Goal: Contribute content: Add original content to the website for others to see

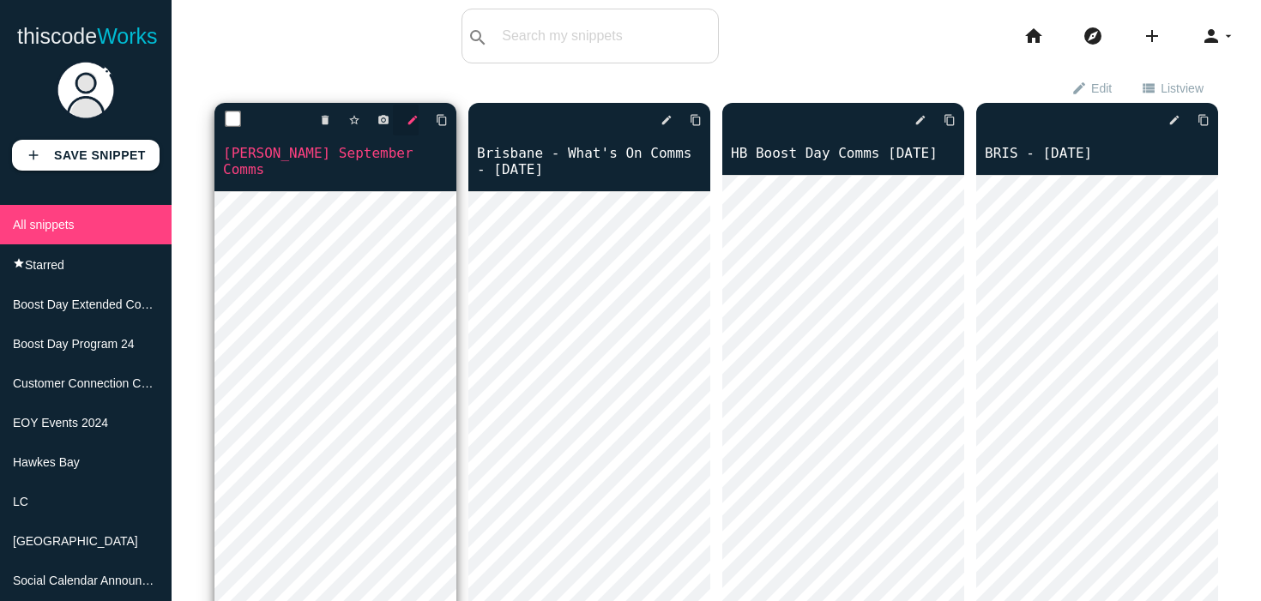
click at [412, 124] on icon "edit" at bounding box center [412, 120] width 12 height 31
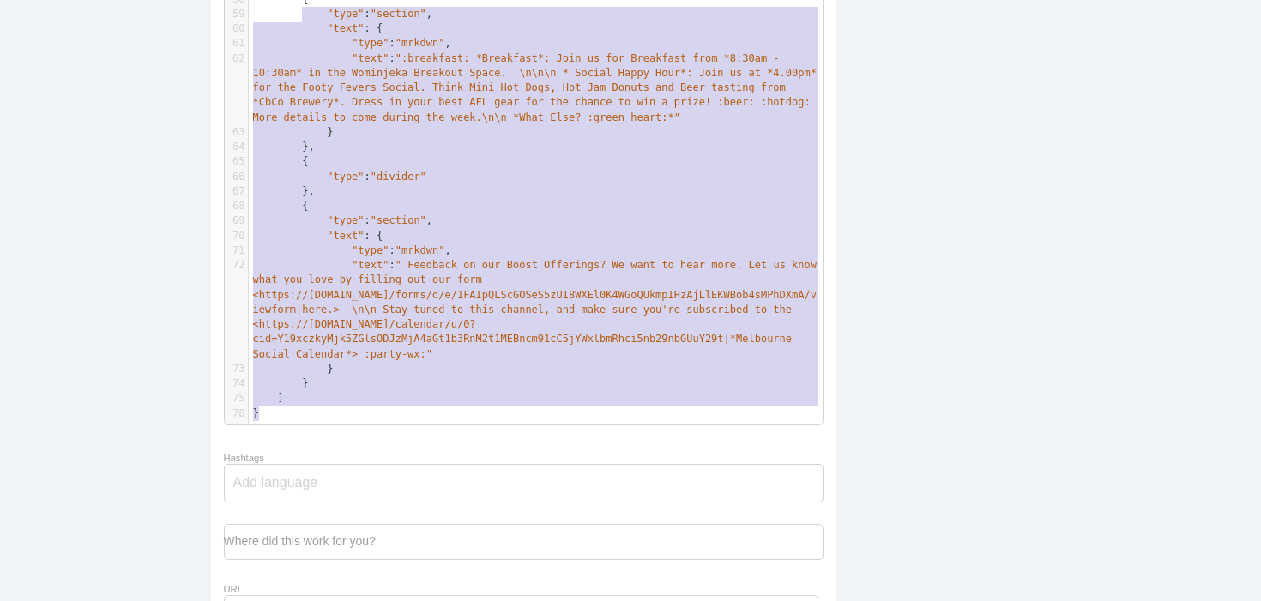
scroll to position [743, 0]
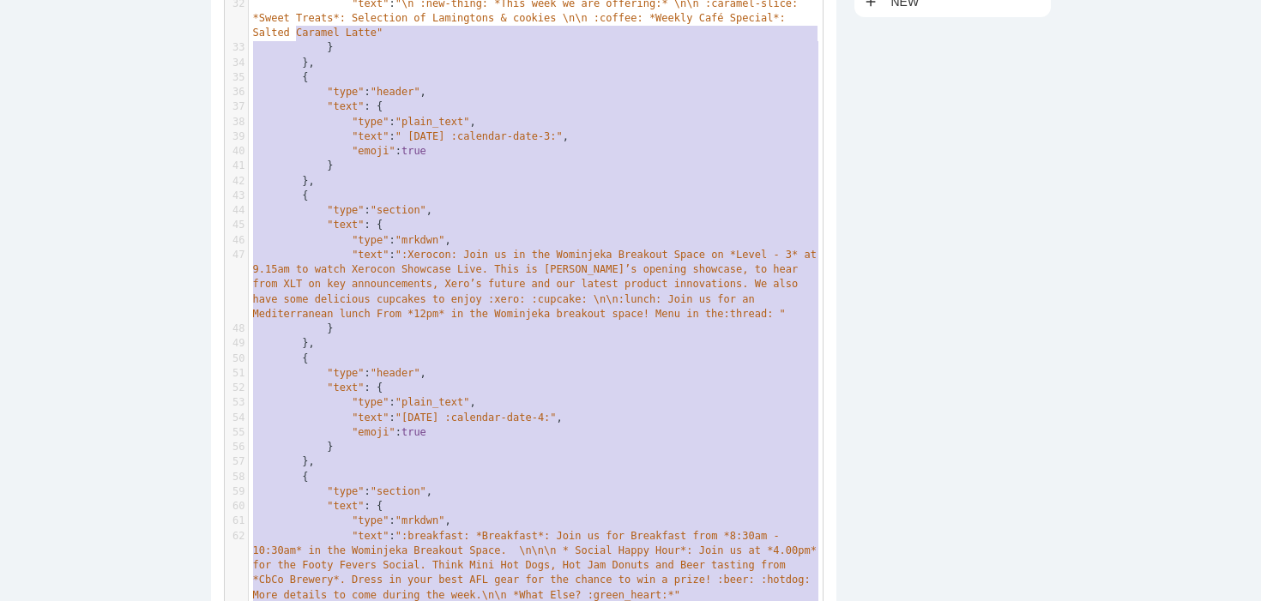
type textarea "{ "blocks": [ { "type": "header", "text": { "type": "plain_text", "text": ":sta…"
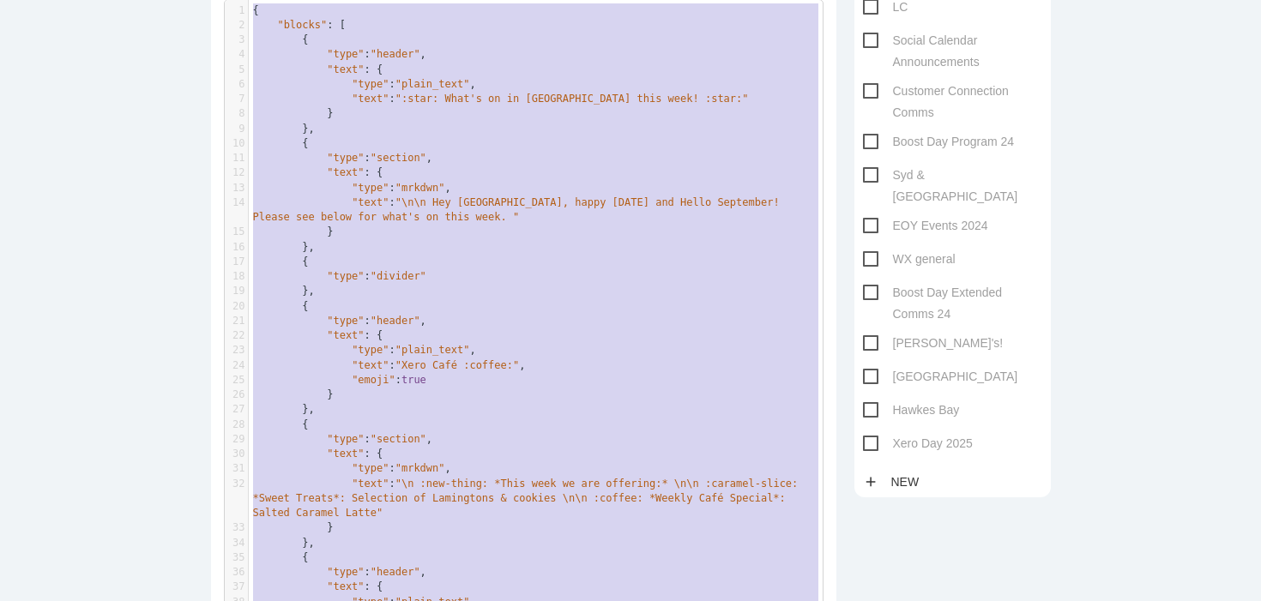
drag, startPoint x: 306, startPoint y: 412, endPoint x: 295, endPoint y: -74, distance: 485.5
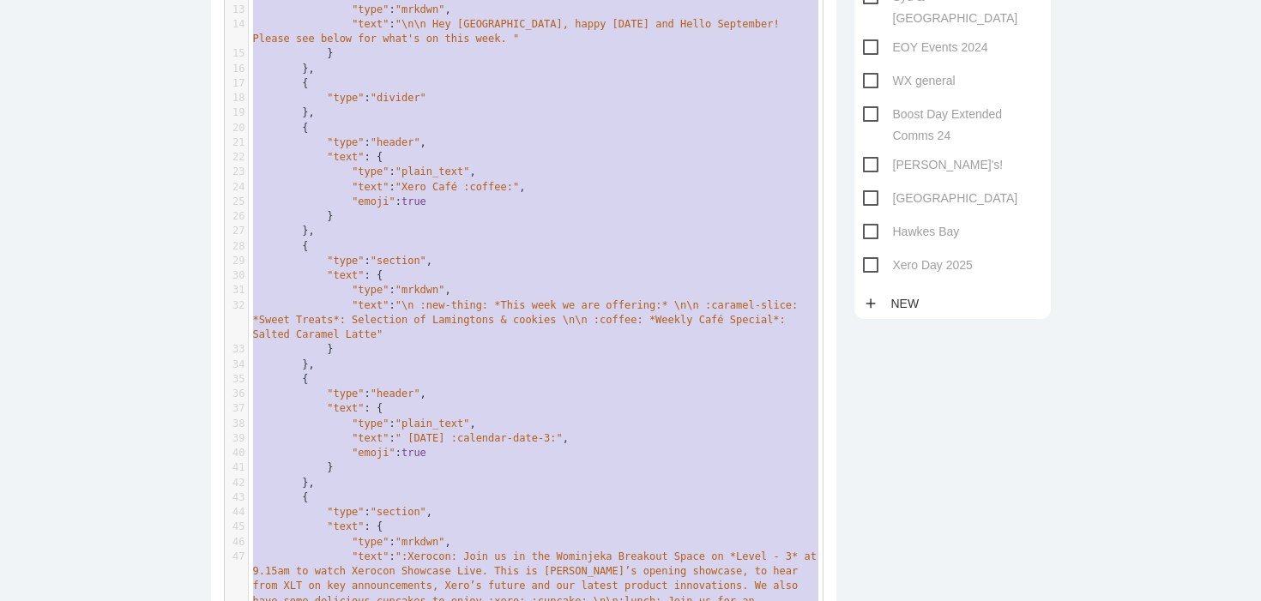
scroll to position [417, 0]
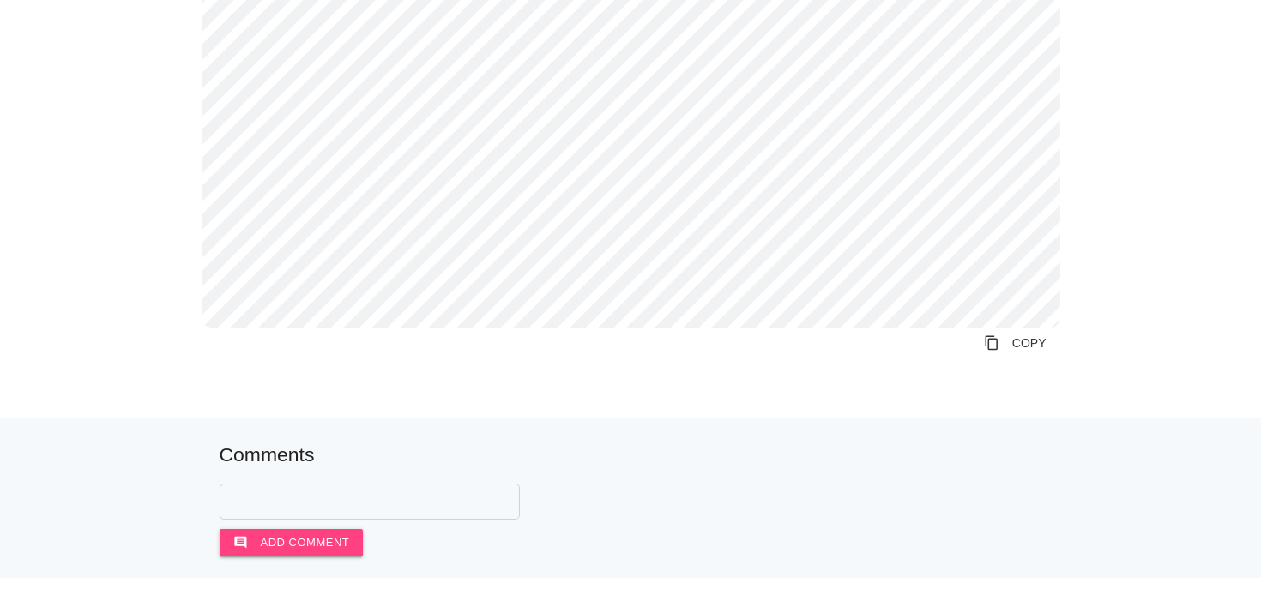
scroll to position [1200, 0]
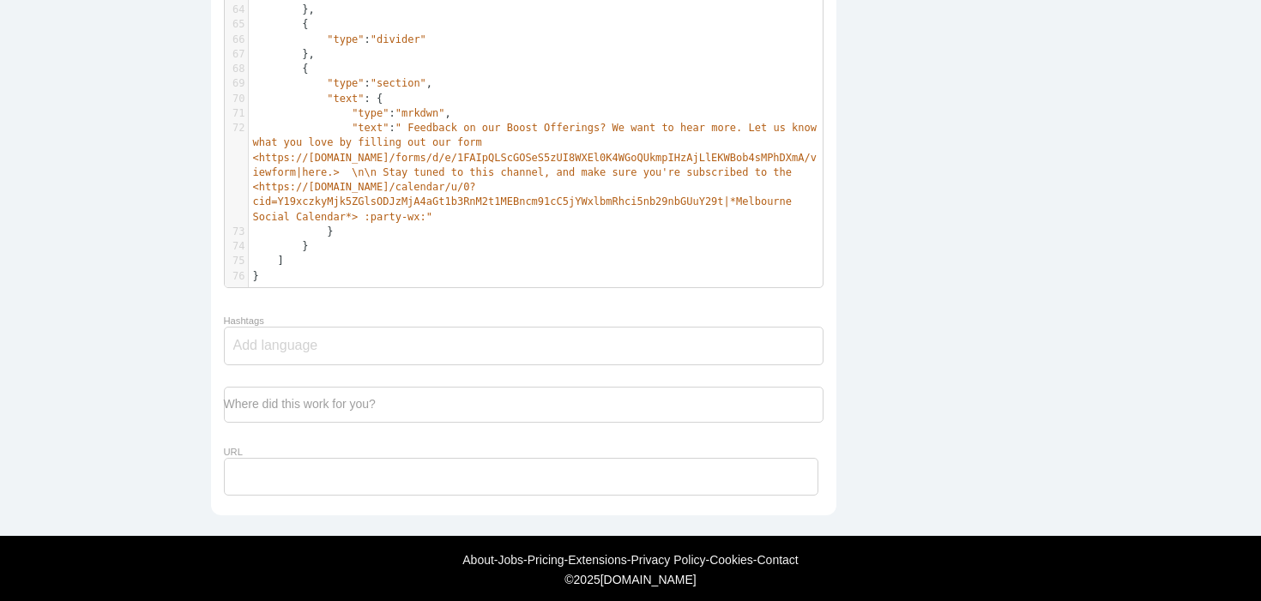
scroll to position [1370, 0]
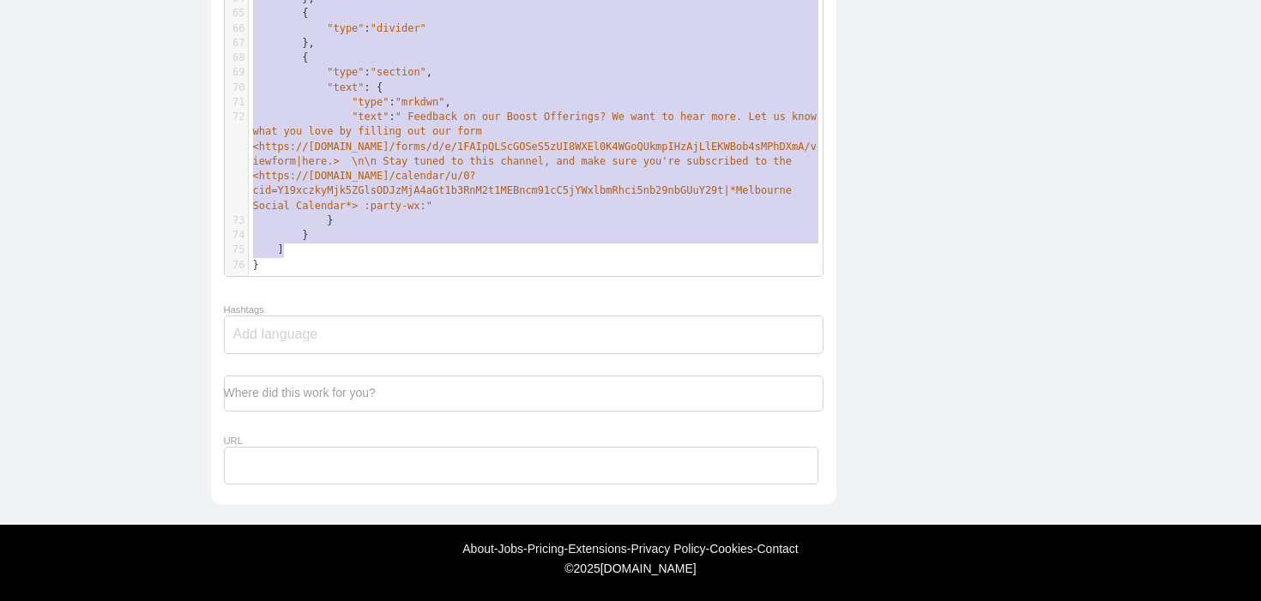
type textarea "{ "blocks": [ { "type": "header", "text": { "type": "plain_text", "text": ":sta…"
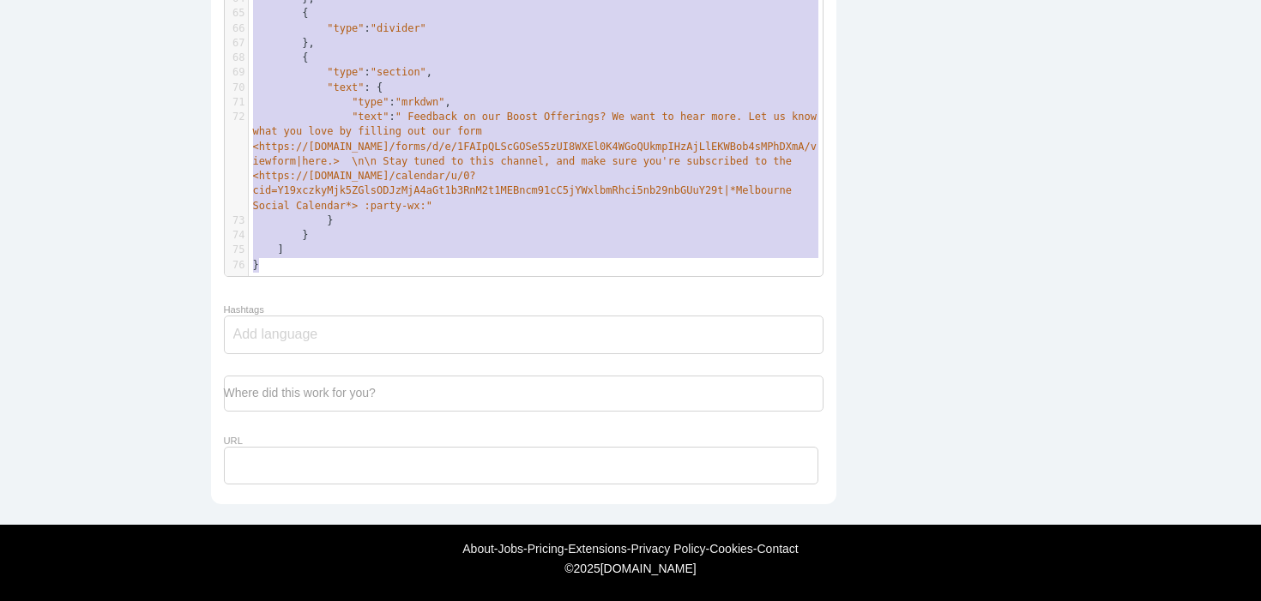
drag, startPoint x: 252, startPoint y: 272, endPoint x: 475, endPoint y: 259, distance: 223.3
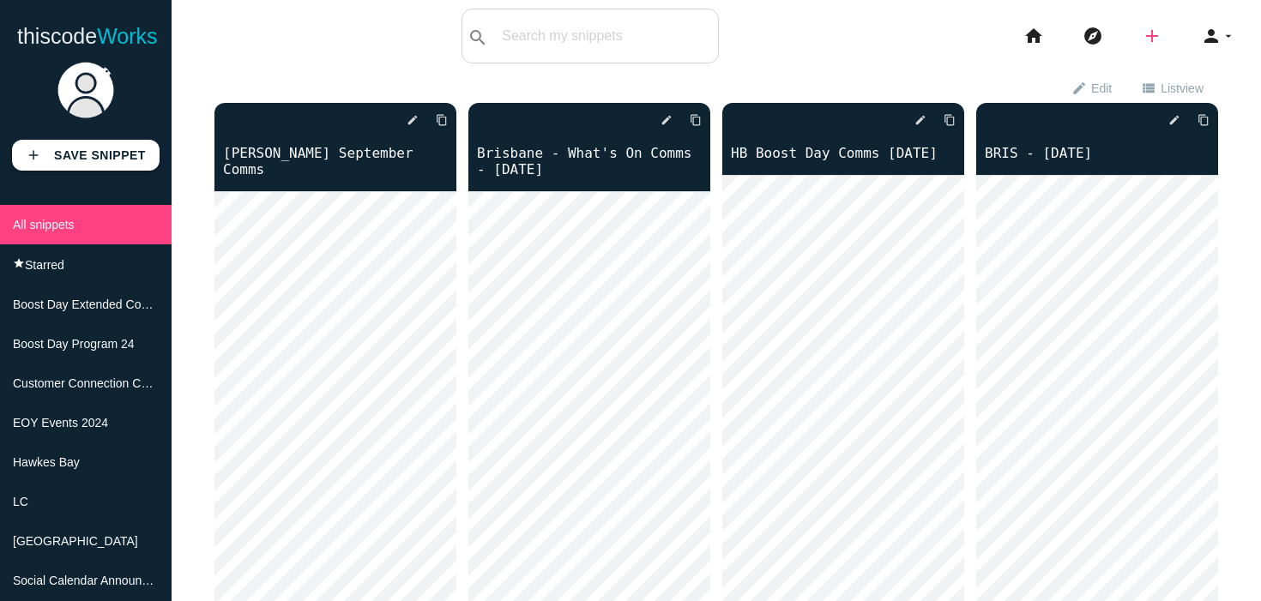
click at [1154, 33] on icon "add" at bounding box center [1151, 36] width 21 height 55
click at [1173, 33] on link "code Snippet" at bounding box center [1188, 30] width 120 height 43
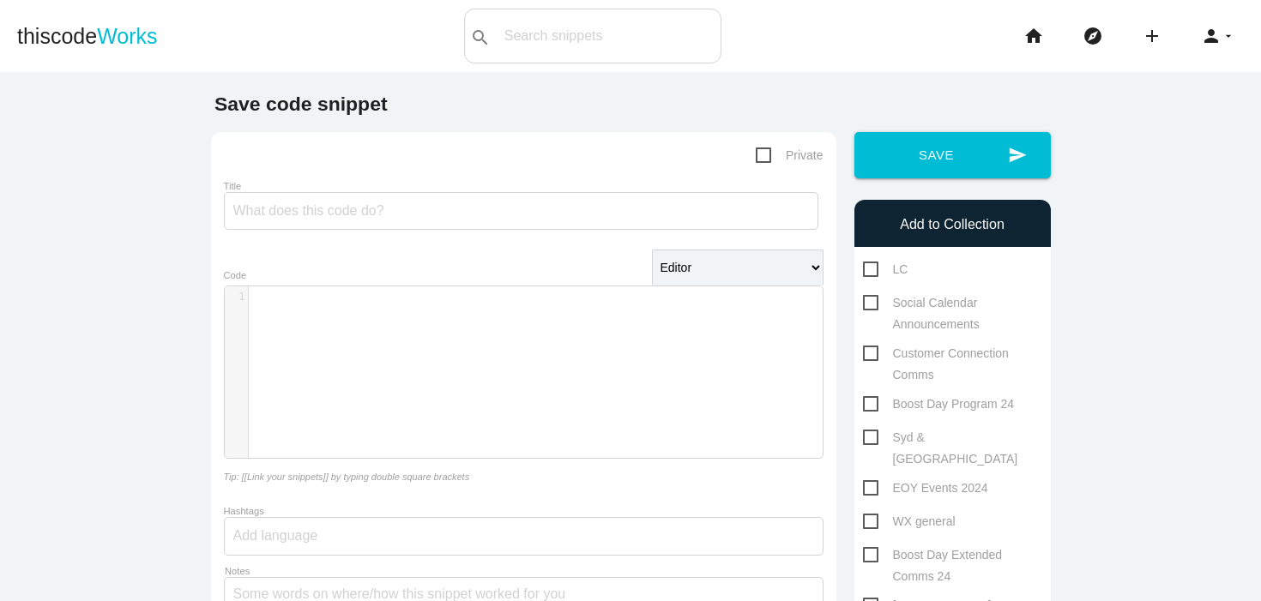
scroll to position [5, 0]
click at [350, 317] on div "​ x 1 ​" at bounding box center [536, 384] width 623 height 197
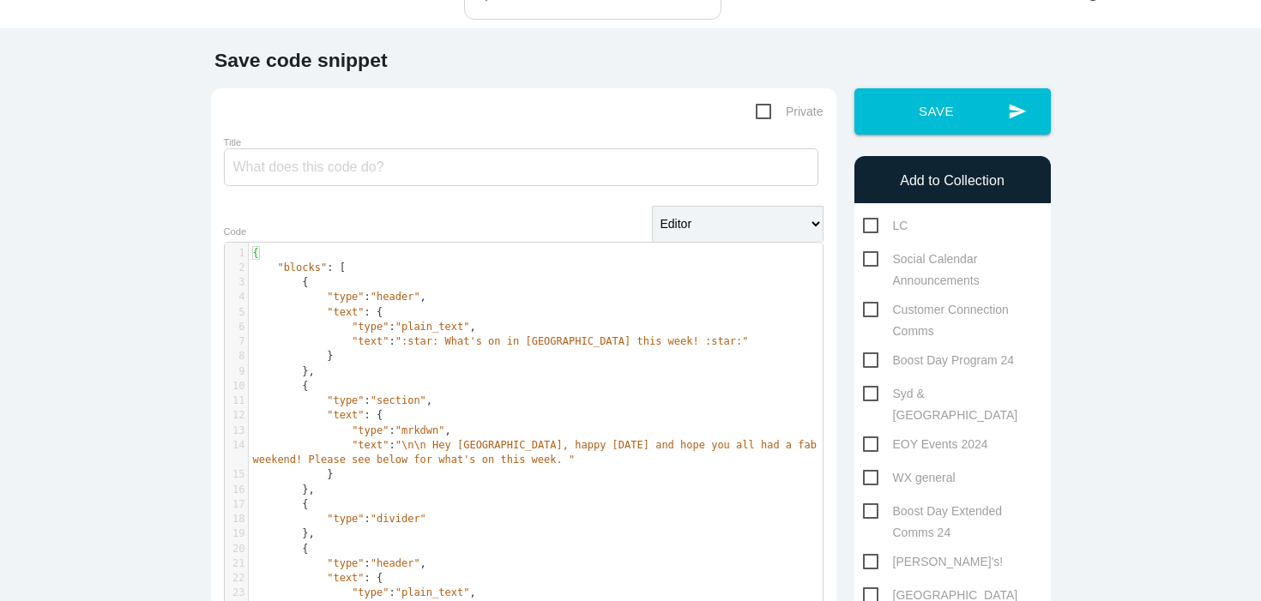
scroll to position [0, 0]
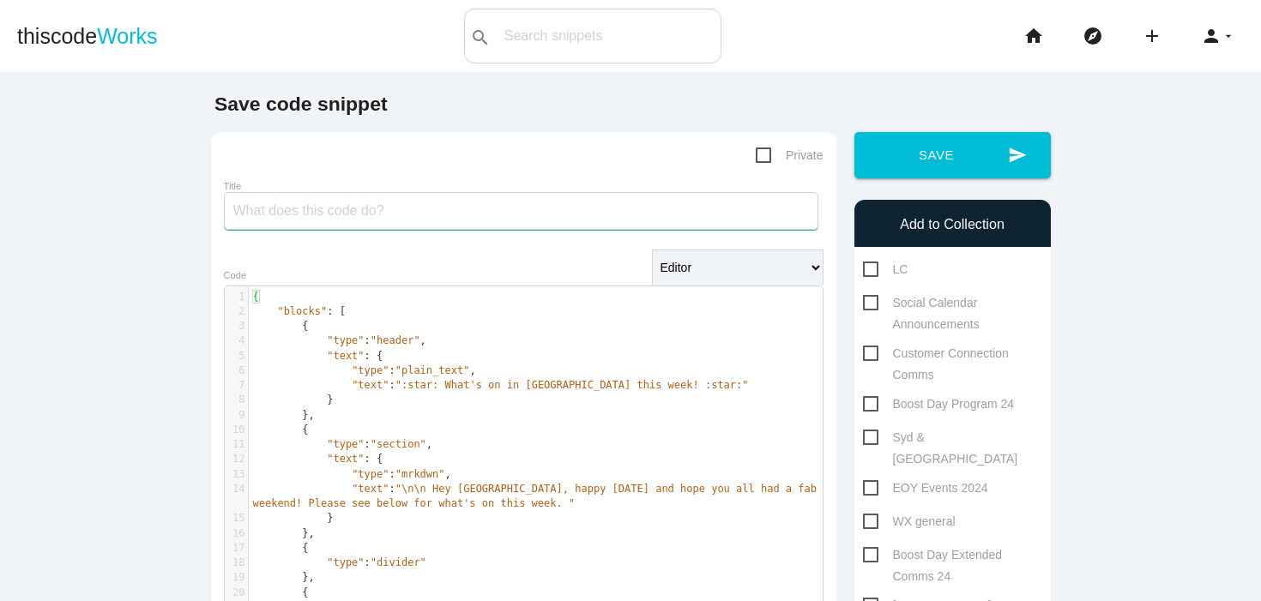
click at [353, 213] on input "Title" at bounding box center [521, 211] width 594 height 38
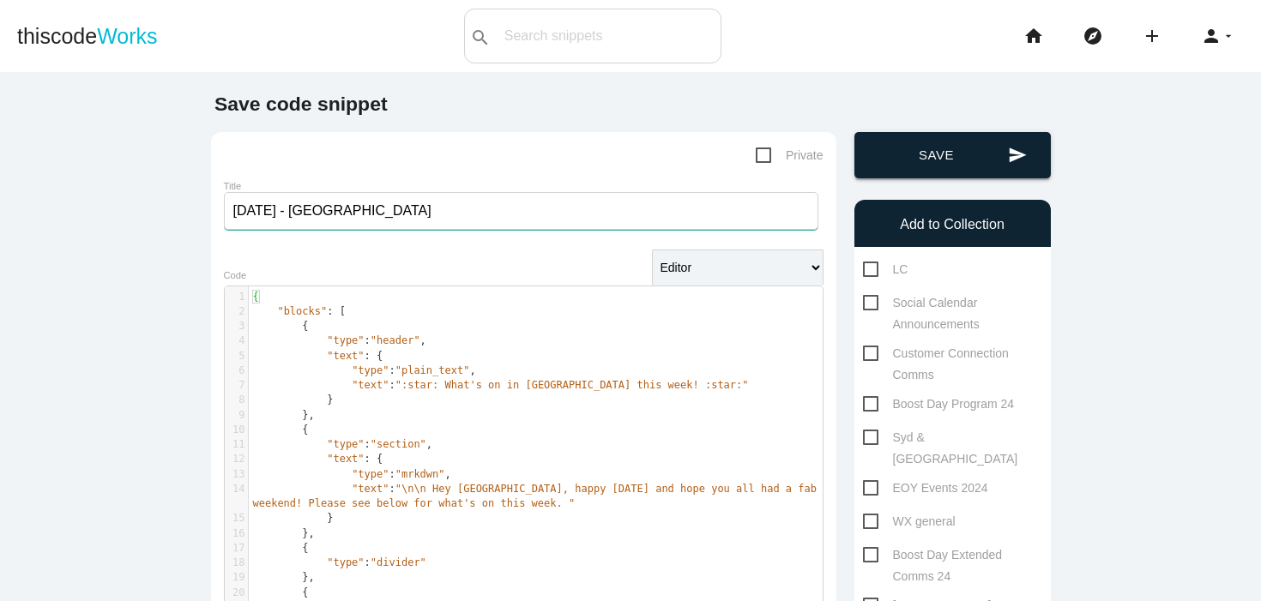
type input "September 8th - Melbourne"
click at [929, 156] on button "send Save" at bounding box center [952, 155] width 196 height 46
